Goal: Information Seeking & Learning: Check status

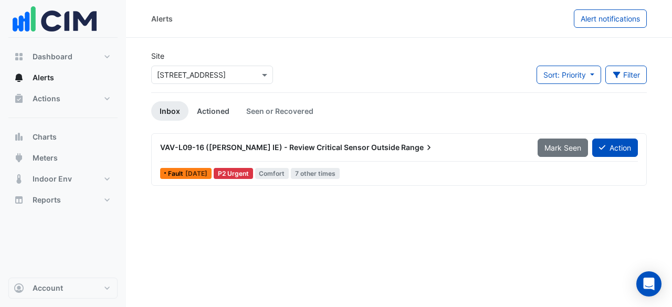
click at [214, 105] on link "Actioned" at bounding box center [212, 110] width 49 height 19
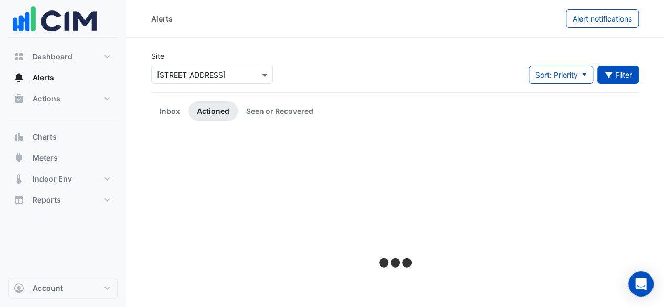
click at [626, 77] on button "Filter" at bounding box center [618, 75] width 42 height 18
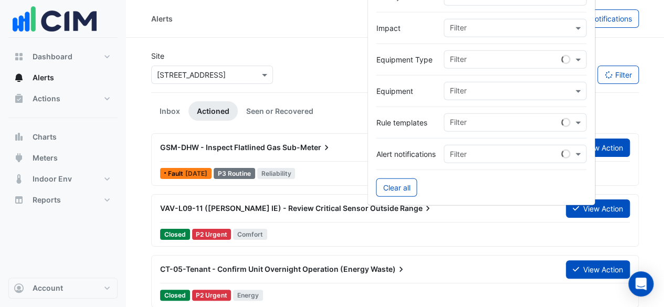
click at [554, 57] on input "text" at bounding box center [505, 60] width 112 height 11
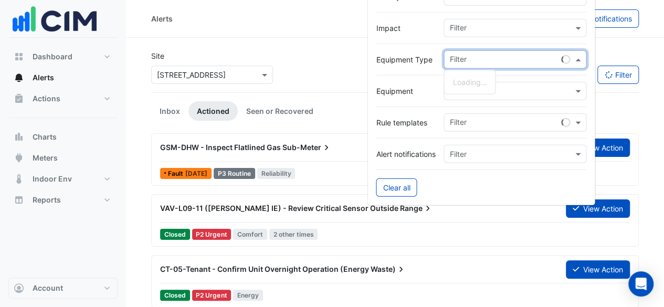
click at [554, 57] on input "text" at bounding box center [505, 60] width 112 height 11
click at [553, 29] on input "text" at bounding box center [510, 29] width 123 height 11
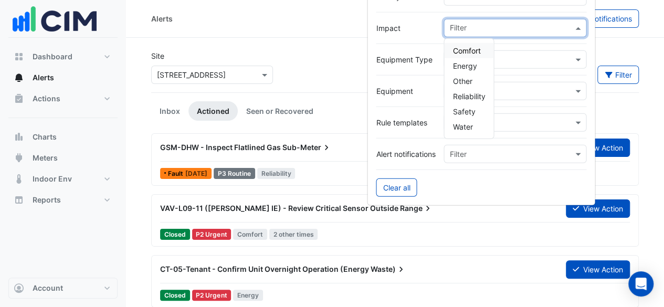
click at [553, 29] on input "text" at bounding box center [510, 29] width 123 height 11
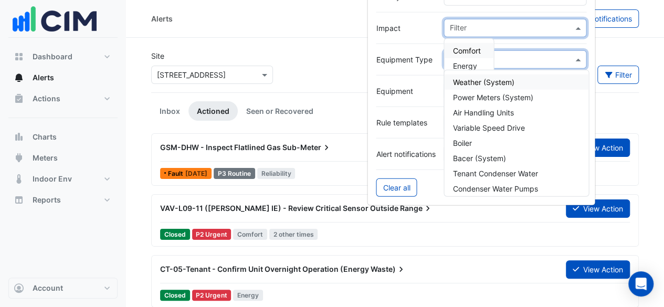
click at [572, 57] on input "text" at bounding box center [510, 60] width 123 height 11
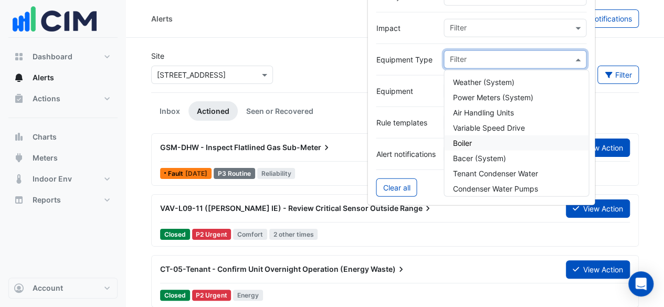
click at [544, 143] on div "Boiler" at bounding box center [516, 142] width 144 height 15
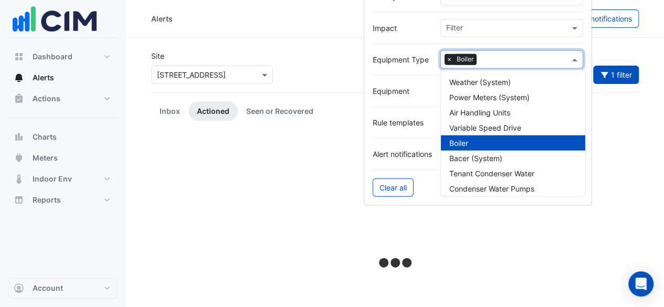
click at [634, 122] on app-alert-tickets "Site Select a Site × [STREET_ADDRESS] Sort: Priority Priority Updated 1 filter …" at bounding box center [395, 222] width 488 height 344
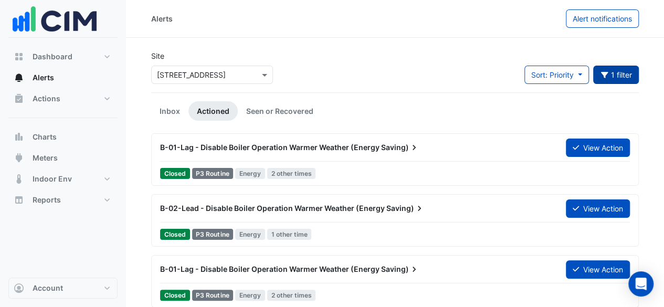
click at [622, 70] on button "1 filter" at bounding box center [616, 75] width 46 height 18
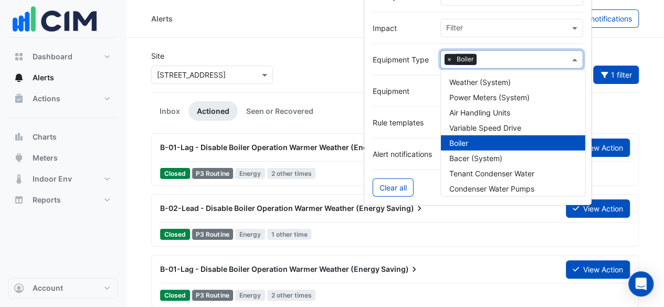
click at [538, 58] on input "text" at bounding box center [525, 60] width 89 height 11
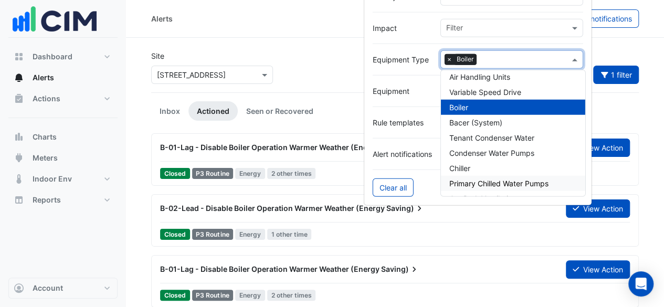
scroll to position [52, 0]
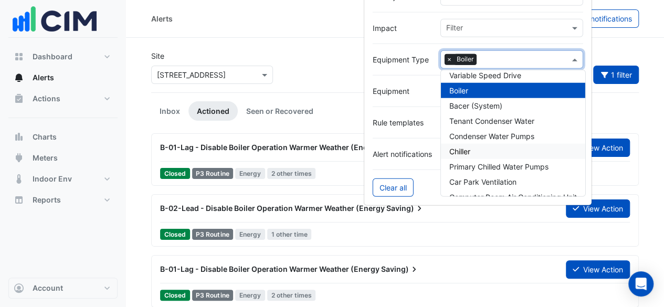
click at [505, 153] on div "Chiller" at bounding box center [513, 151] width 144 height 15
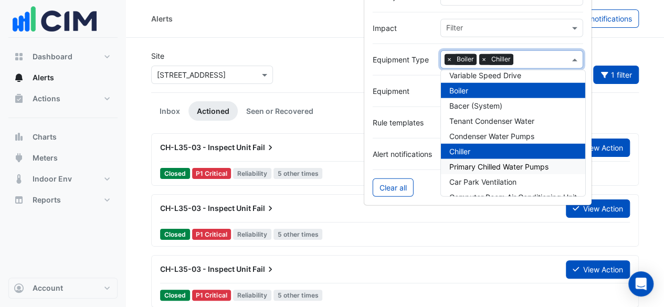
click at [525, 159] on div "Primary Chilled Water Pumps" at bounding box center [513, 166] width 144 height 15
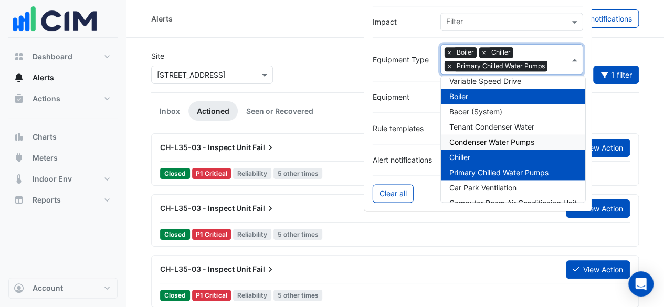
click at [525, 138] on span "Condenser Water Pumps" at bounding box center [491, 142] width 85 height 9
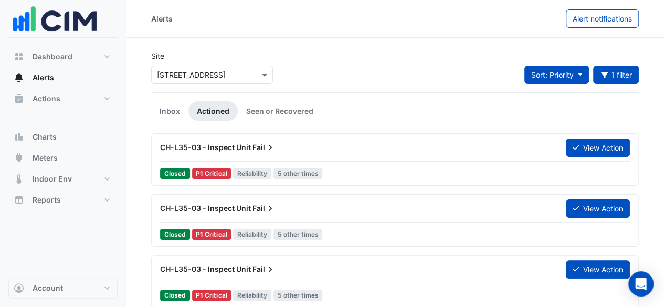
click at [580, 76] on button "Sort: Priority" at bounding box center [556, 75] width 65 height 18
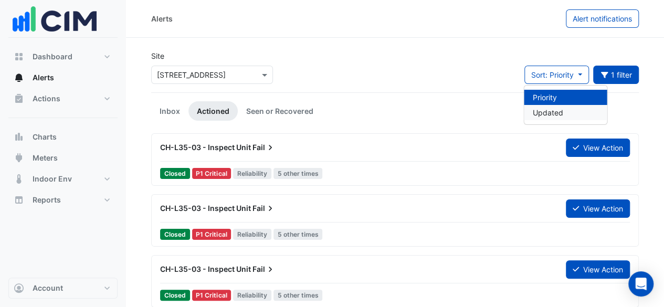
click at [573, 113] on li "Updated" at bounding box center [565, 112] width 83 height 15
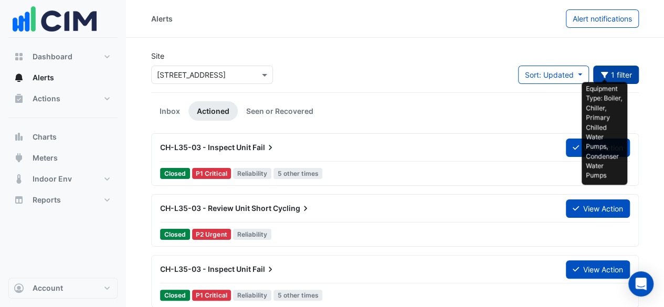
click at [607, 77] on icon "button" at bounding box center [604, 74] width 9 height 7
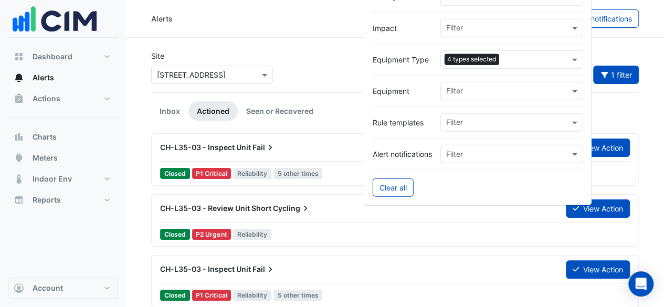
click at [542, 59] on input "text" at bounding box center [536, 60] width 66 height 11
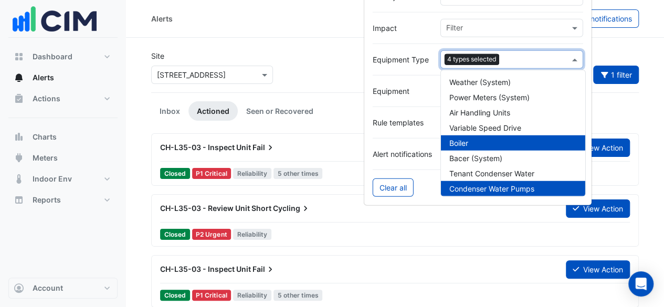
click at [491, 193] on div "Condenser Water Pumps" at bounding box center [513, 188] width 144 height 15
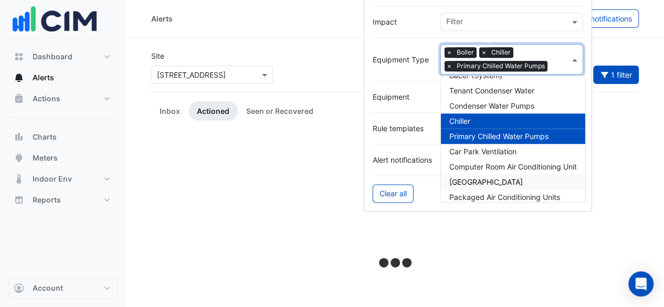
scroll to position [105, 0]
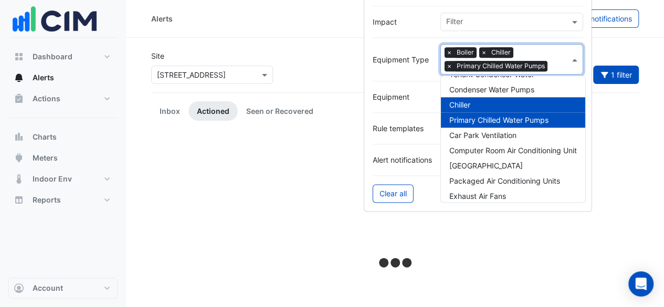
click at [502, 102] on div "Chiller" at bounding box center [513, 105] width 144 height 15
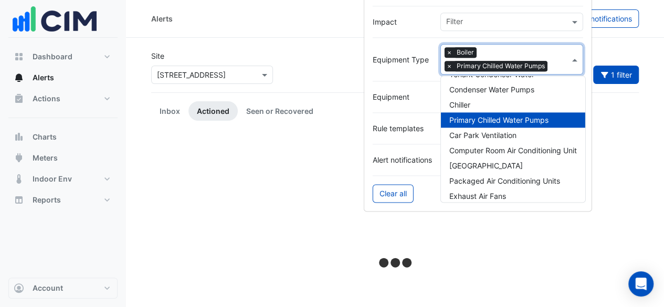
click at [503, 113] on div "Primary Chilled Water Pumps" at bounding box center [513, 120] width 144 height 15
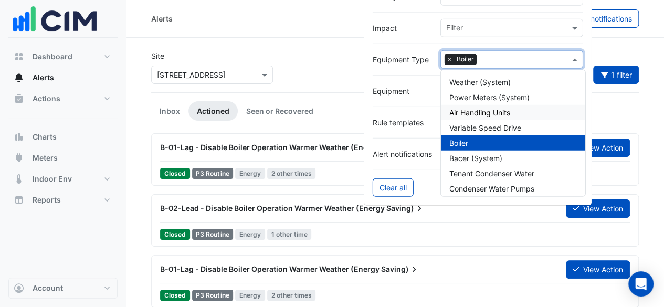
click at [631, 121] on app-alert-tickets "Site Select a Site × [STREET_ADDRESS] Sort: Updated Priority Updated 1 filter I…" at bounding box center [395, 238] width 488 height 376
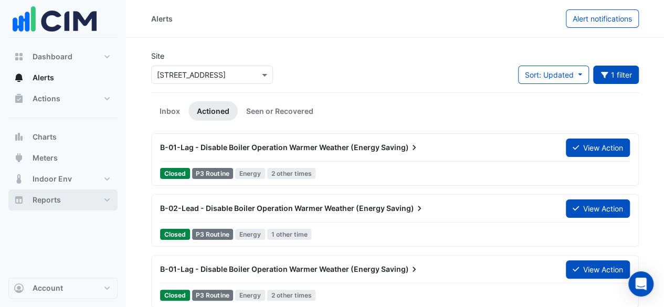
click at [85, 196] on button "Reports" at bounding box center [62, 200] width 109 height 21
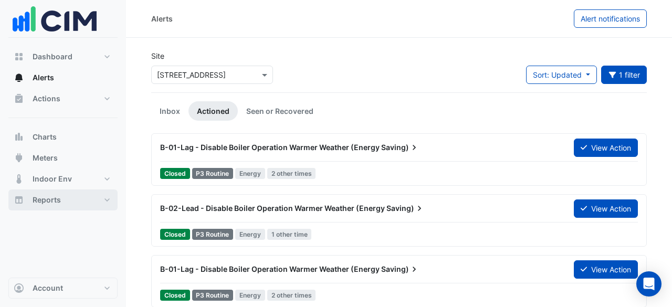
select select "**"
